Goal: Task Accomplishment & Management: Manage account settings

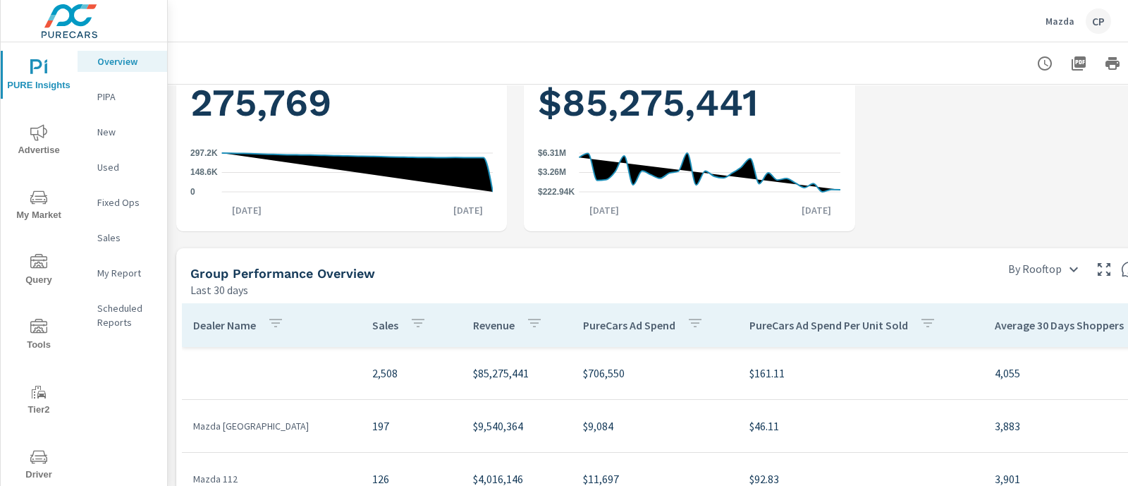
scroll to position [616, 0]
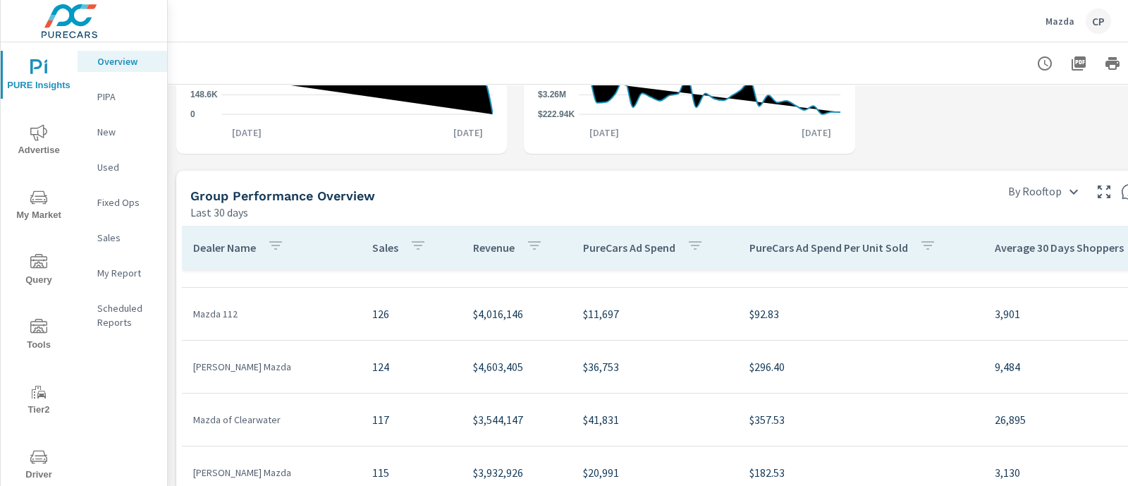
scroll to position [39, 0]
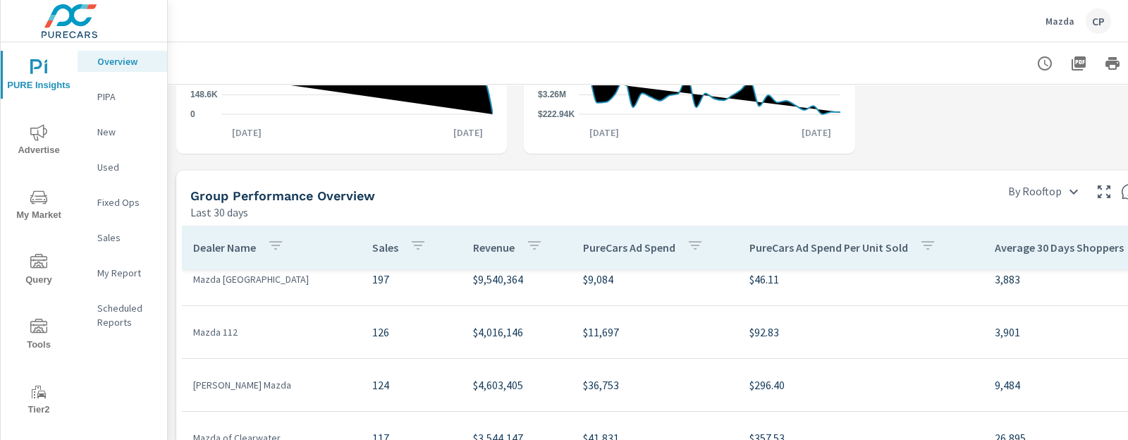
scroll to position [1, 0]
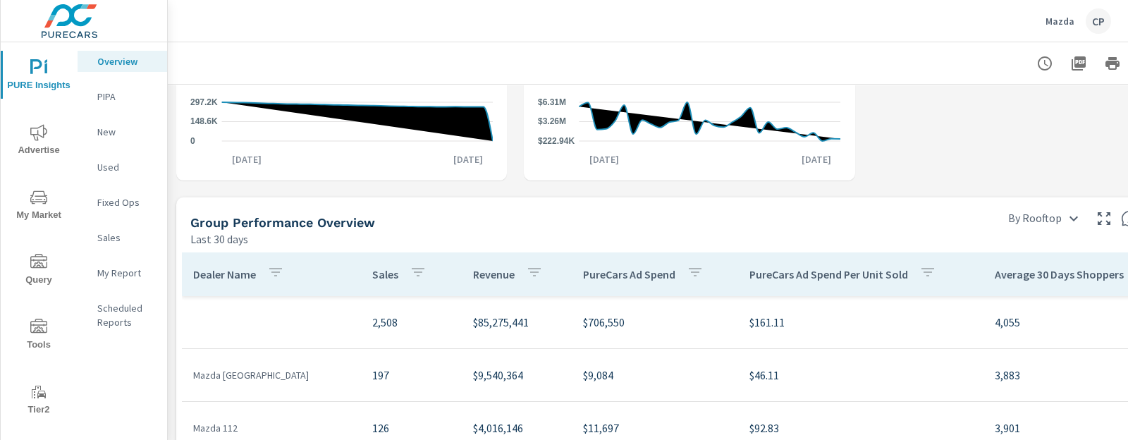
scroll to position [616, 0]
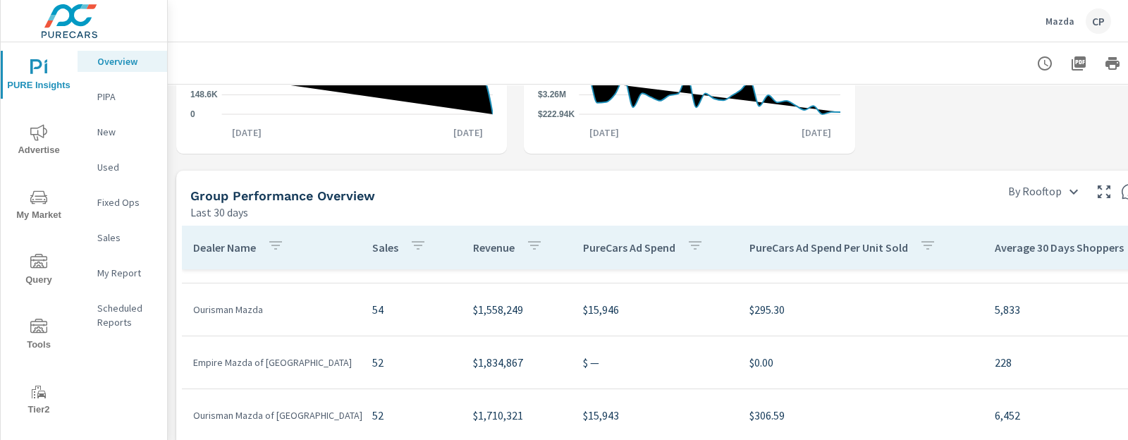
scroll to position [1058, 0]
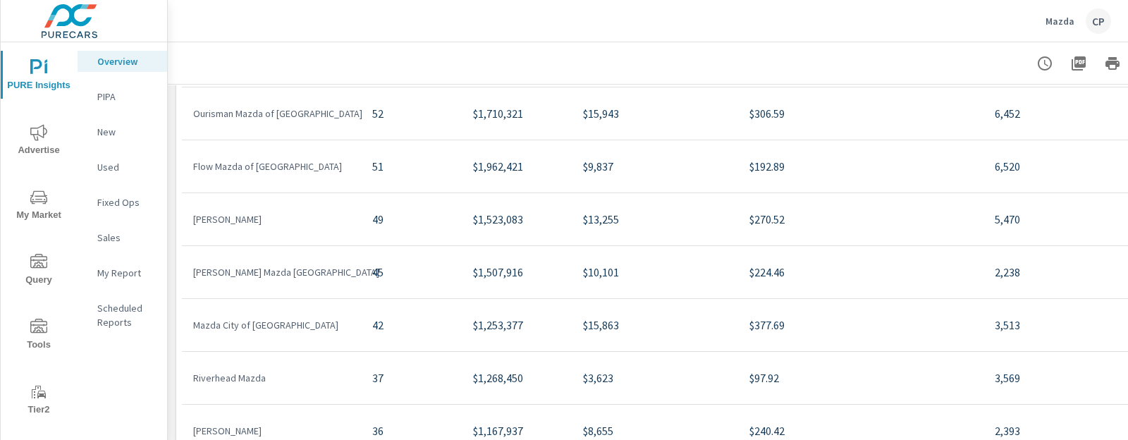
scroll to position [997, 0]
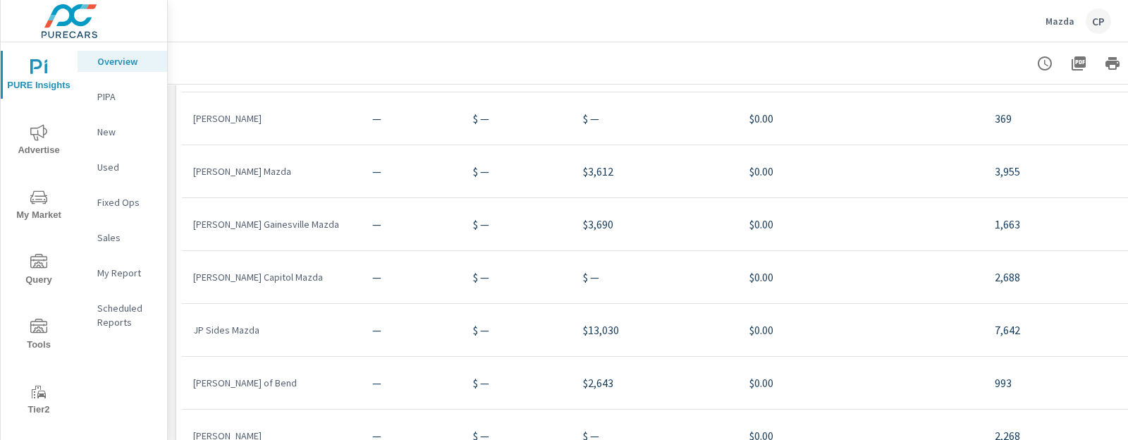
scroll to position [2291, 0]
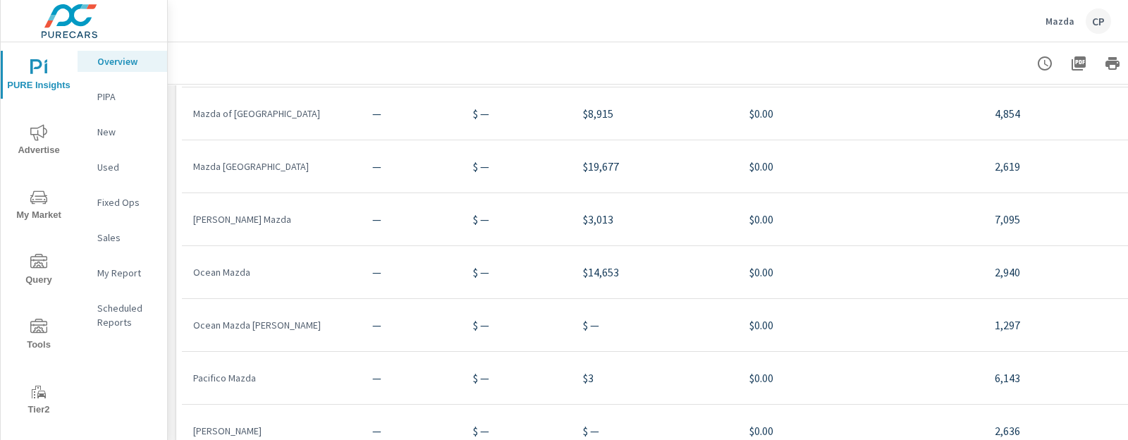
scroll to position [2732, 0]
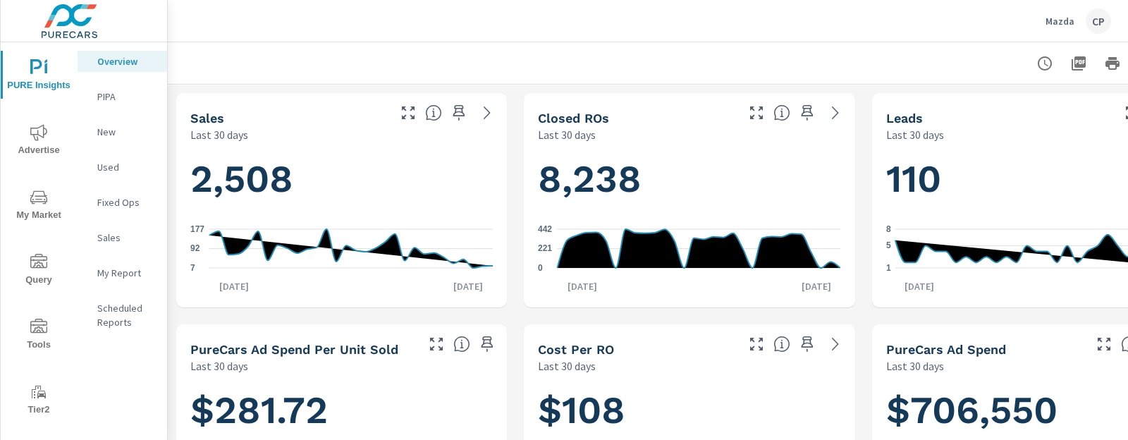
click at [1061, 19] on p "Mazda" at bounding box center [1060, 21] width 29 height 13
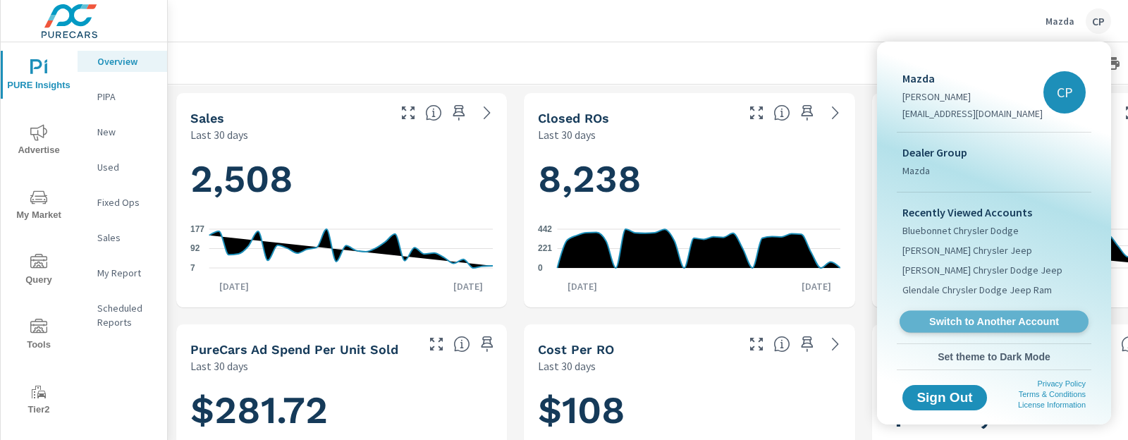
click at [966, 326] on span "Switch to Another Account" at bounding box center [994, 321] width 173 height 13
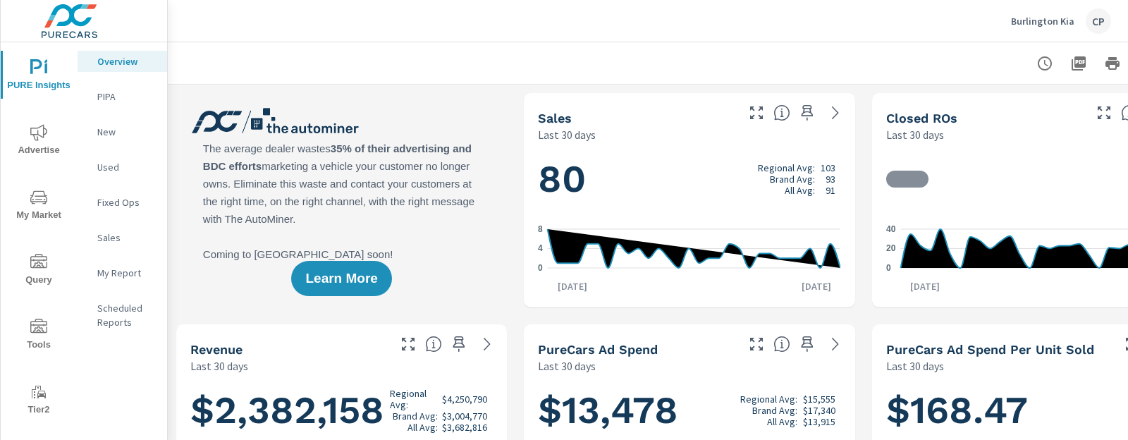
click at [1020, 20] on p "Burlington Kia" at bounding box center [1042, 21] width 63 height 13
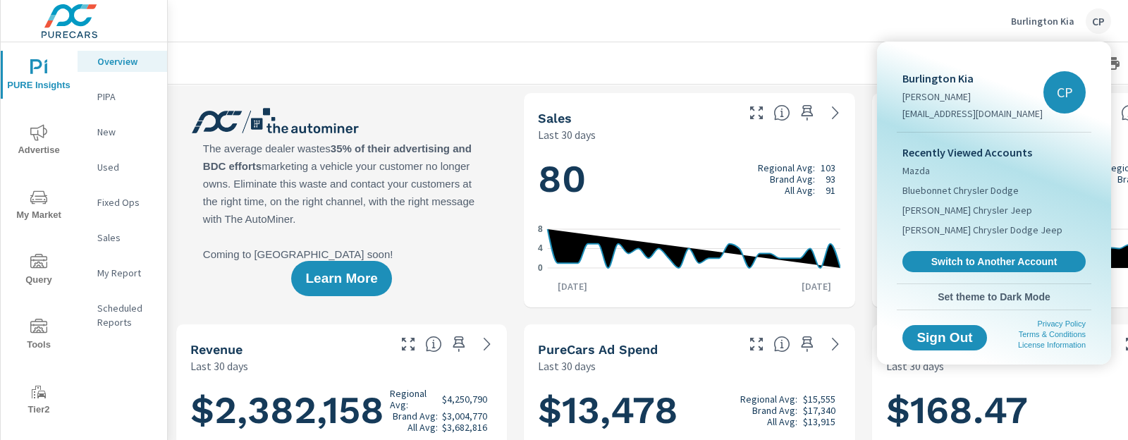
drag, startPoint x: 991, startPoint y: 257, endPoint x: 988, endPoint y: 248, distance: 10.3
click at [991, 257] on span "Switch to Another Account" at bounding box center [994, 261] width 168 height 13
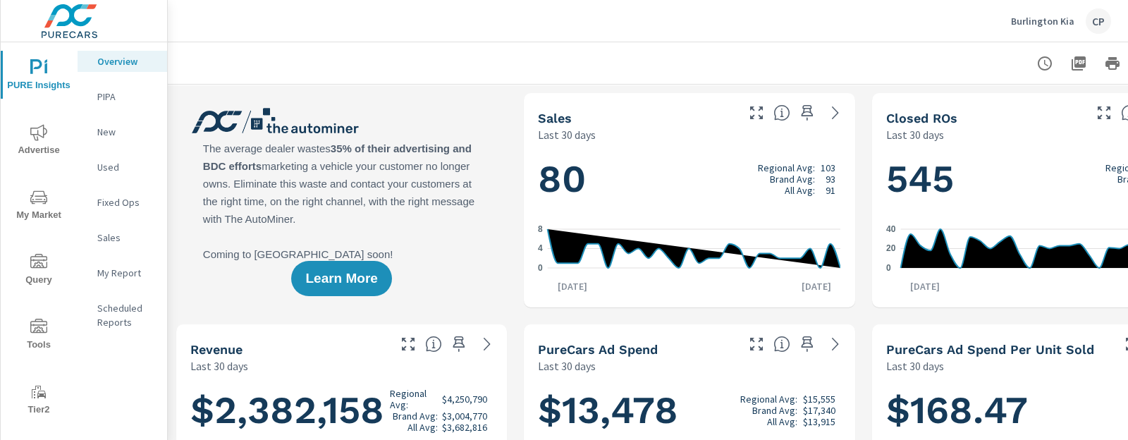
click at [1024, 16] on p "Burlington Kia" at bounding box center [1042, 21] width 63 height 13
